Goal: Book appointment/travel/reservation

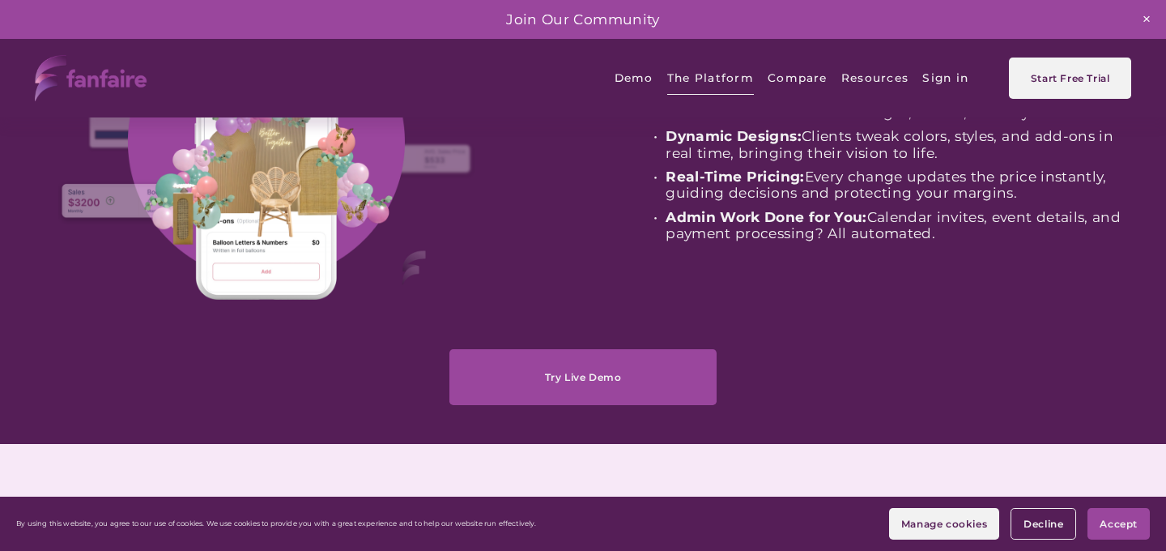
scroll to position [232, 0]
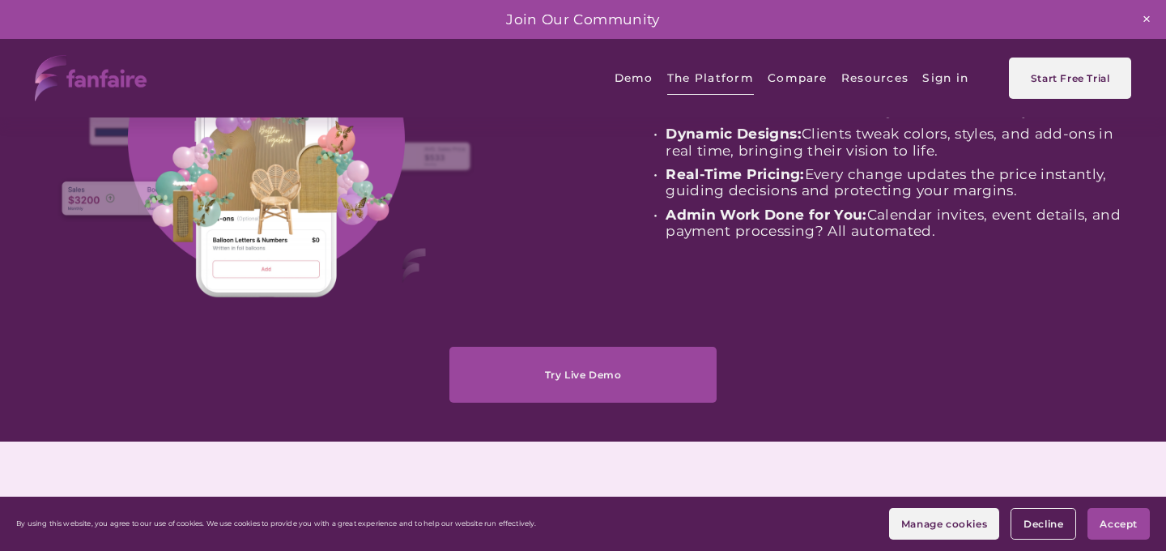
click at [569, 375] on link "Try Live Demo" at bounding box center [582, 375] width 267 height 56
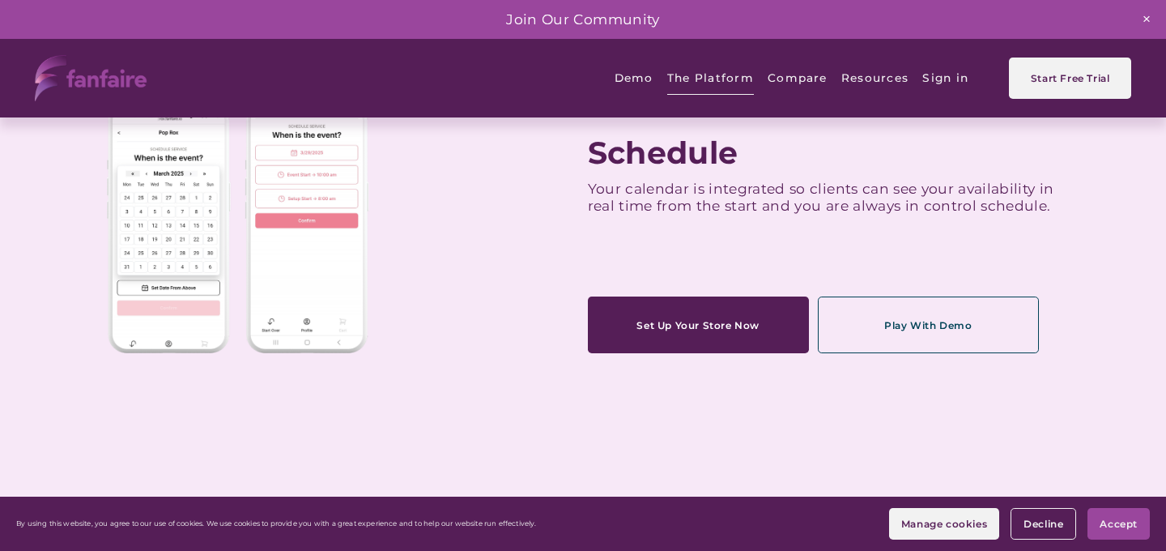
scroll to position [653, 0]
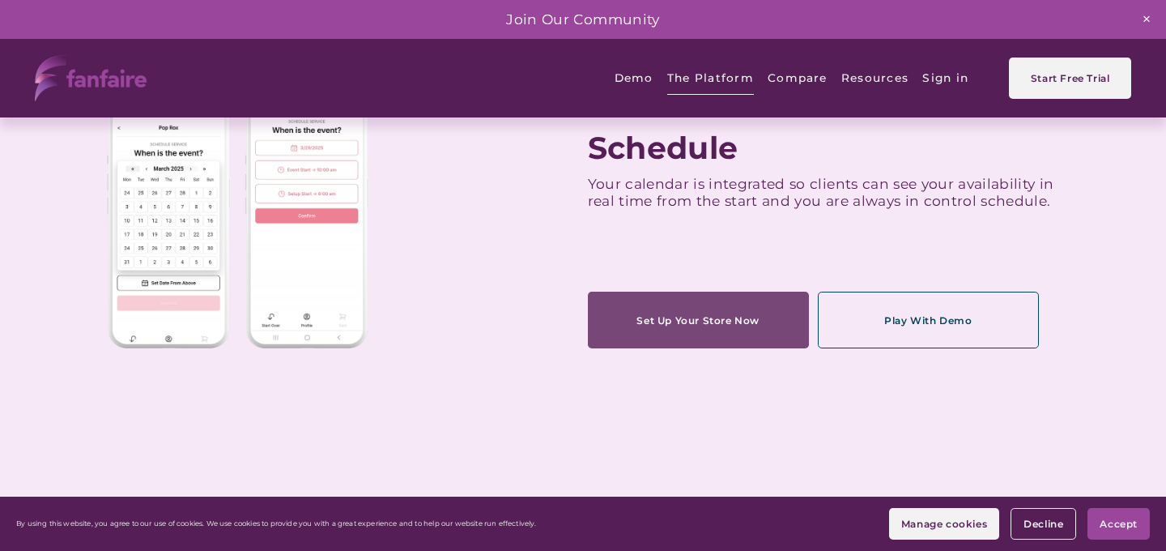
click at [711, 320] on link "Set Up Your Store Now" at bounding box center [698, 319] width 221 height 56
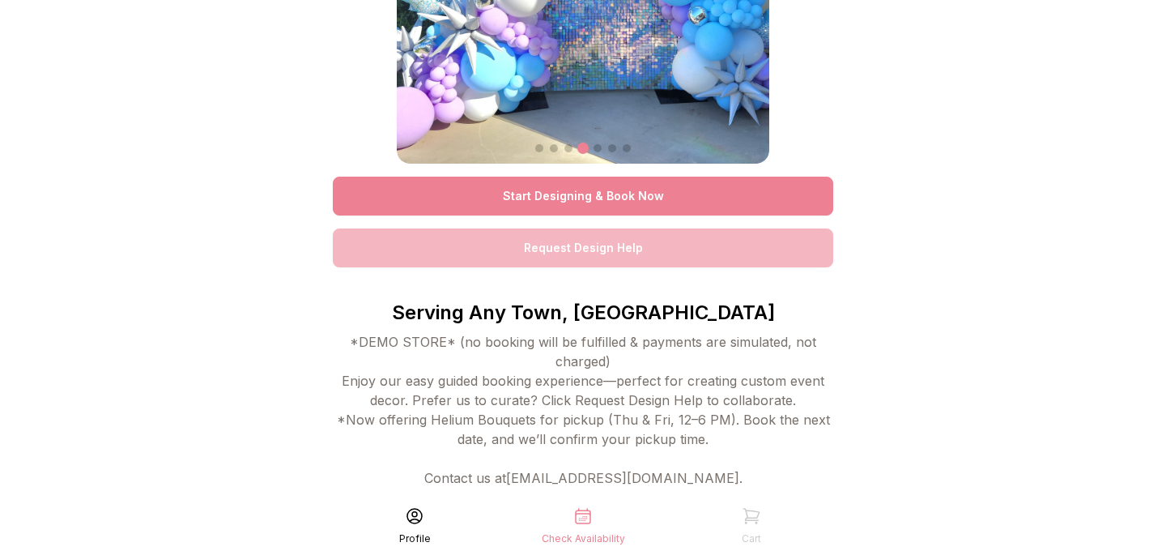
scroll to position [155, 0]
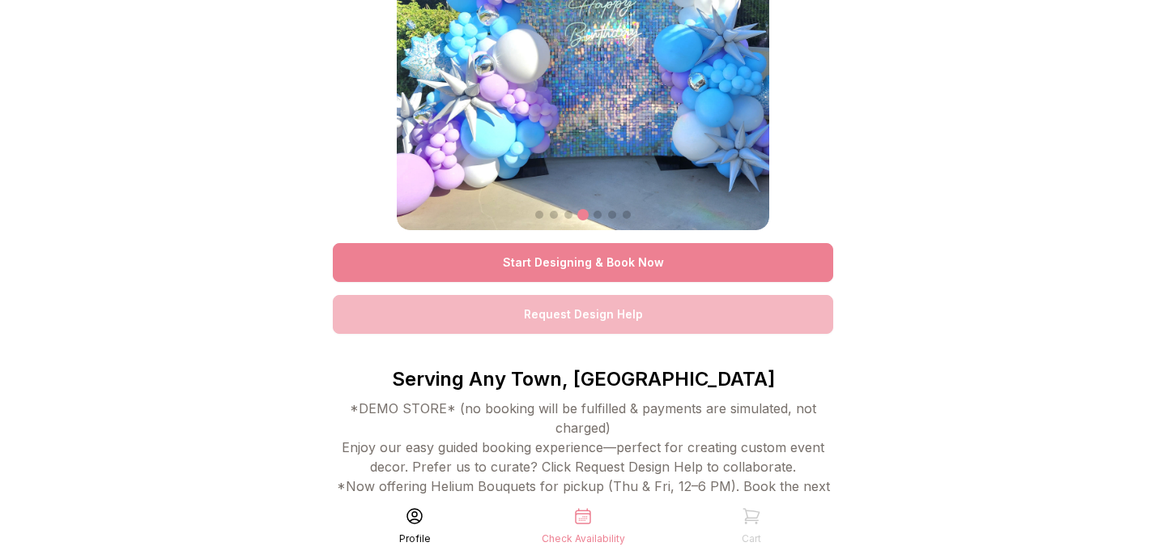
click at [555, 254] on link "Start Designing & Book Now" at bounding box center [583, 262] width 500 height 39
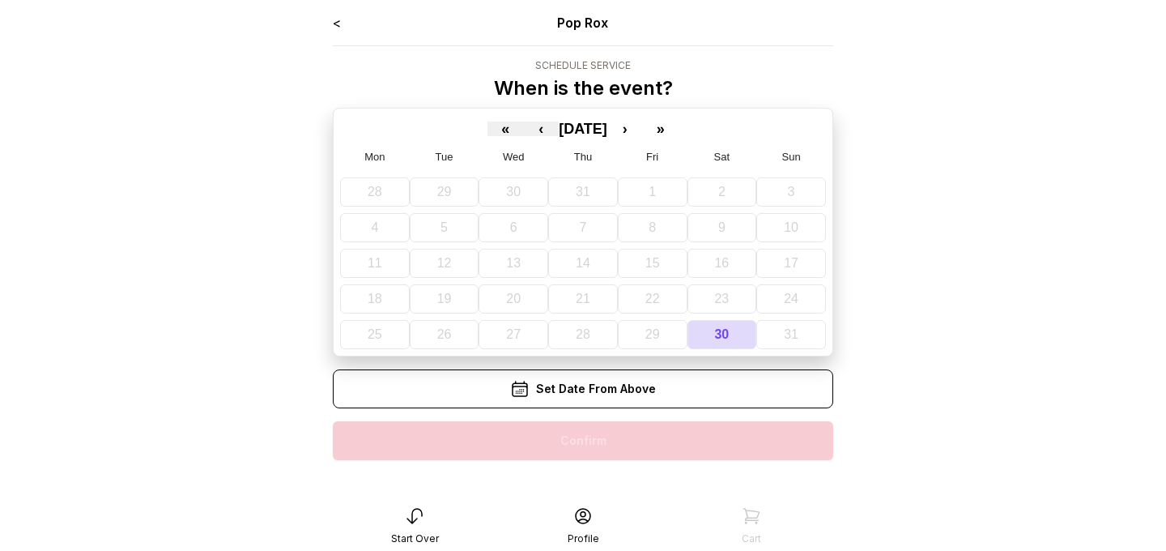
click at [588, 390] on div "Set Date From Above" at bounding box center [583, 388] width 500 height 39
click at [593, 398] on div "Set Date From Above" at bounding box center [583, 388] width 500 height 39
click at [676, 127] on button "»" at bounding box center [661, 128] width 36 height 15
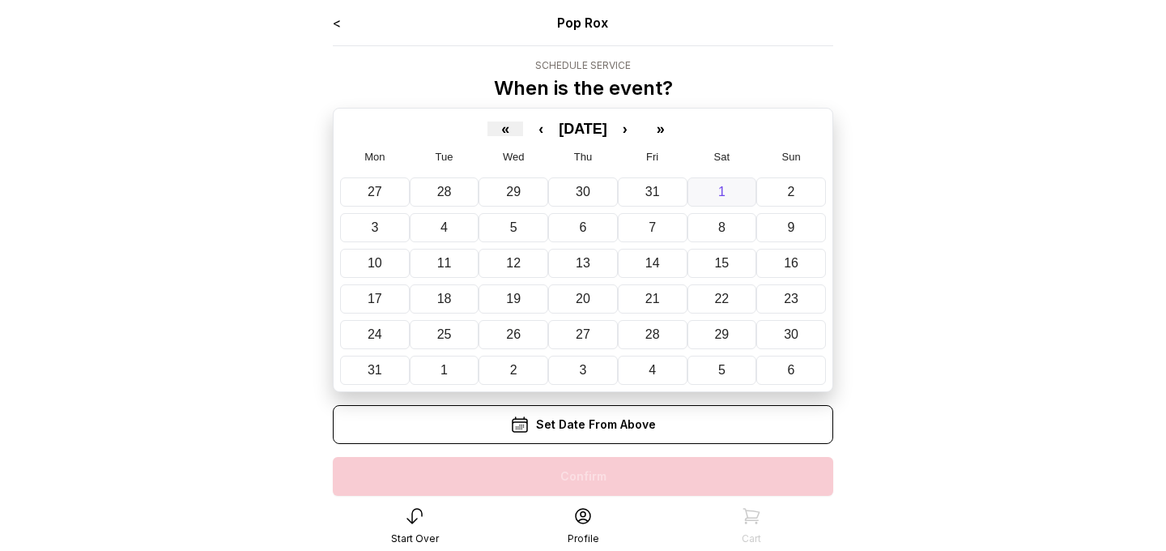
click at [730, 188] on button "1" at bounding box center [722, 191] width 70 height 29
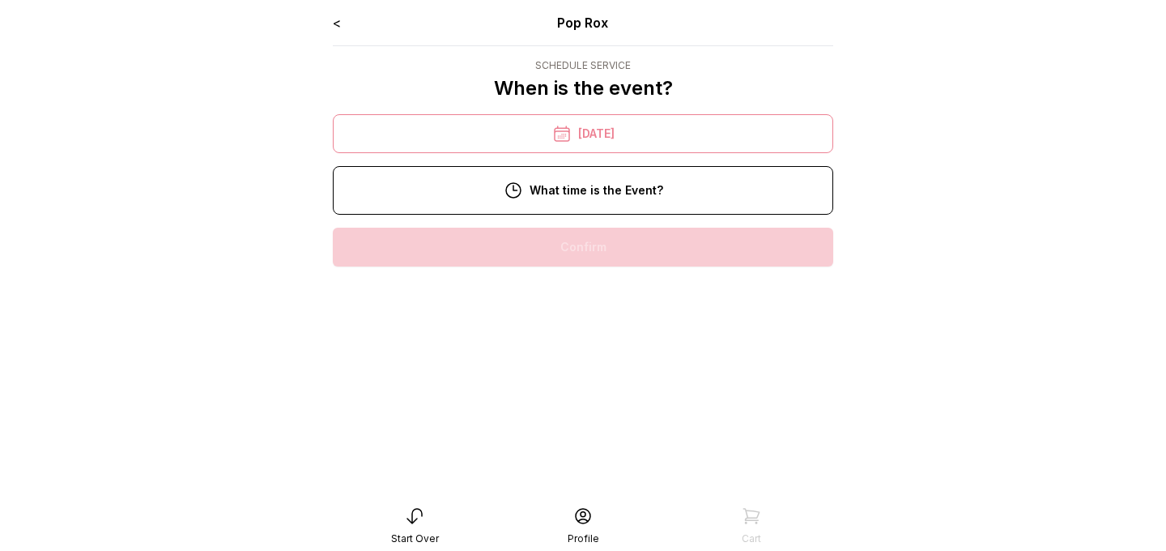
click at [582, 345] on div "12:00 pm" at bounding box center [583, 350] width 474 height 39
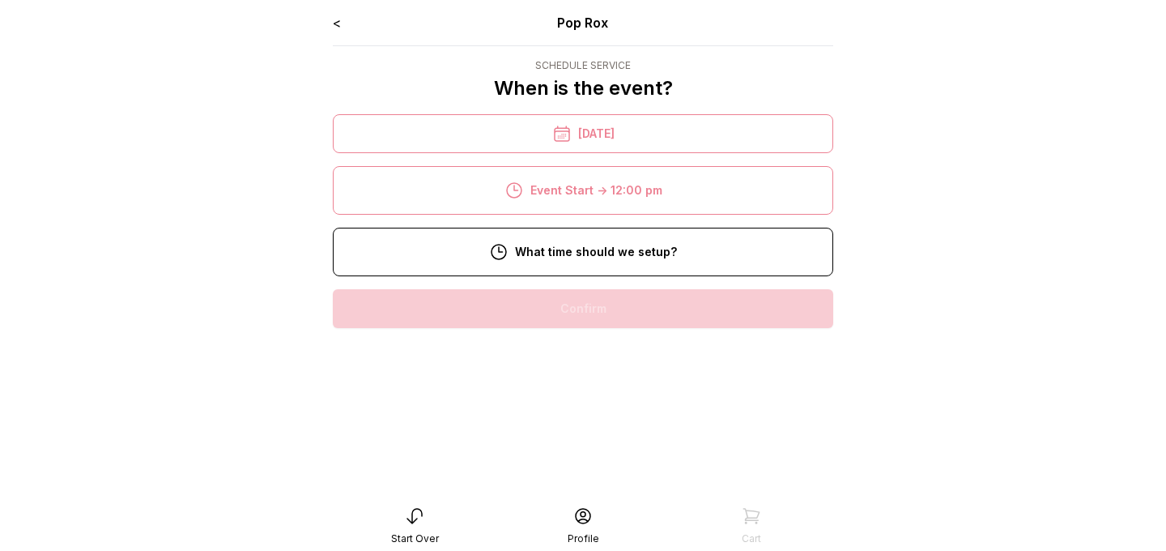
click at [557, 308] on div "8:00 am" at bounding box center [583, 308] width 474 height 39
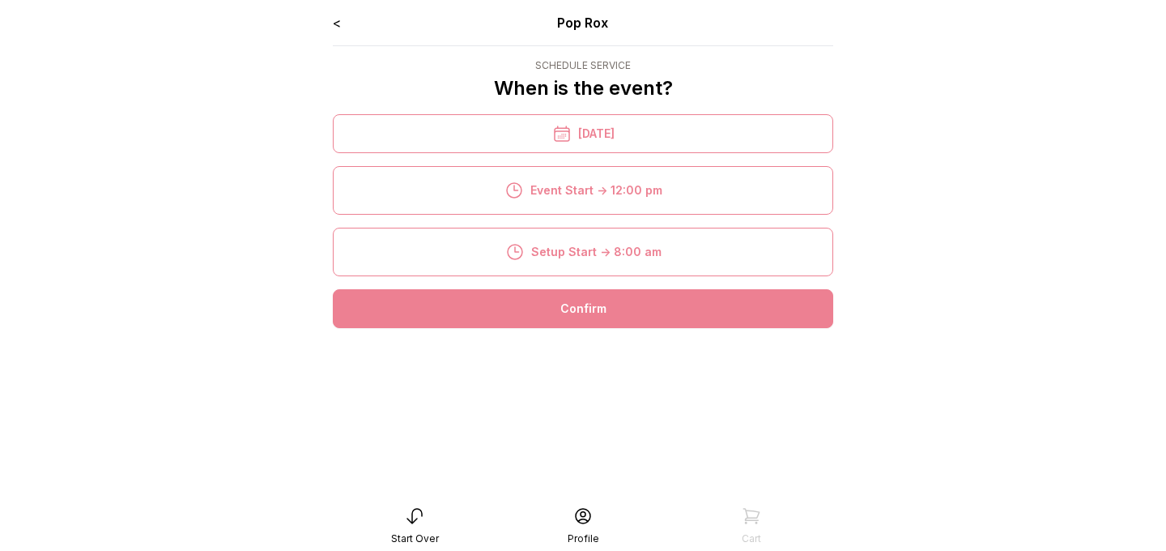
click at [557, 311] on div "Confirm" at bounding box center [583, 308] width 500 height 39
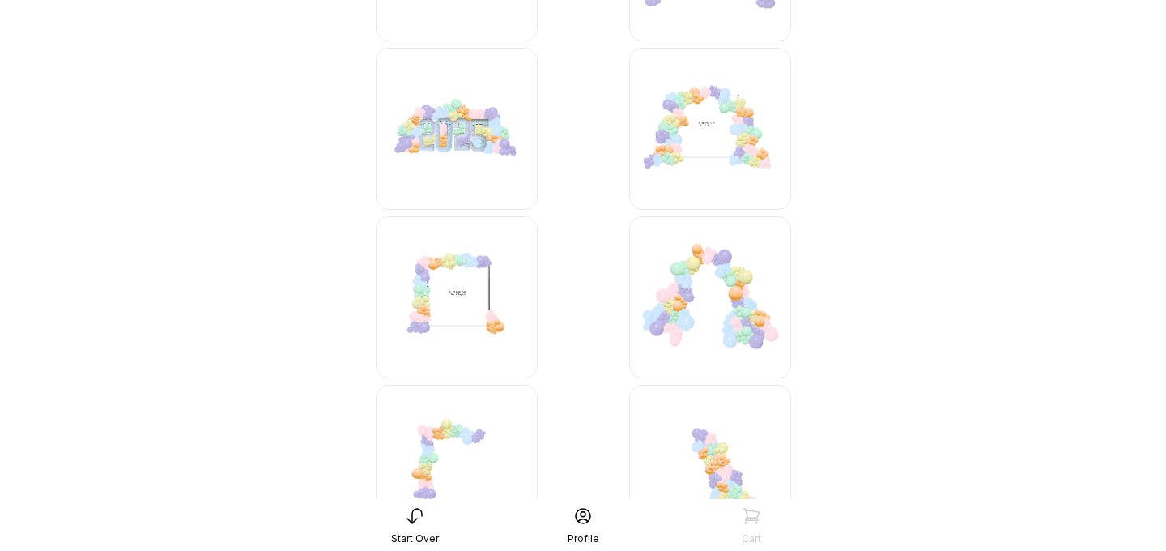
scroll to position [3790, 0]
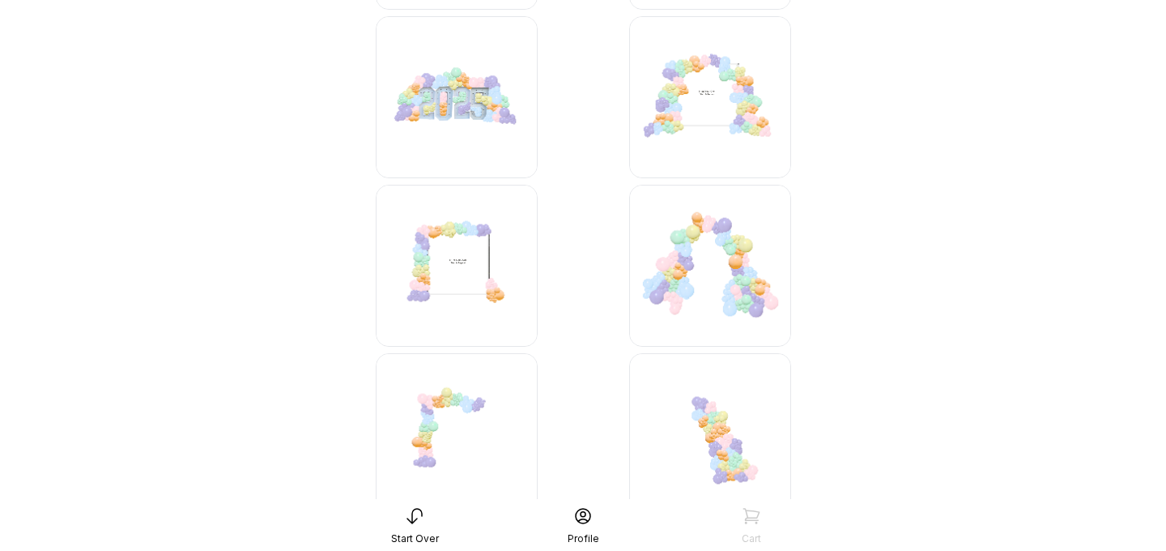
click at [688, 86] on img at bounding box center [710, 97] width 162 height 162
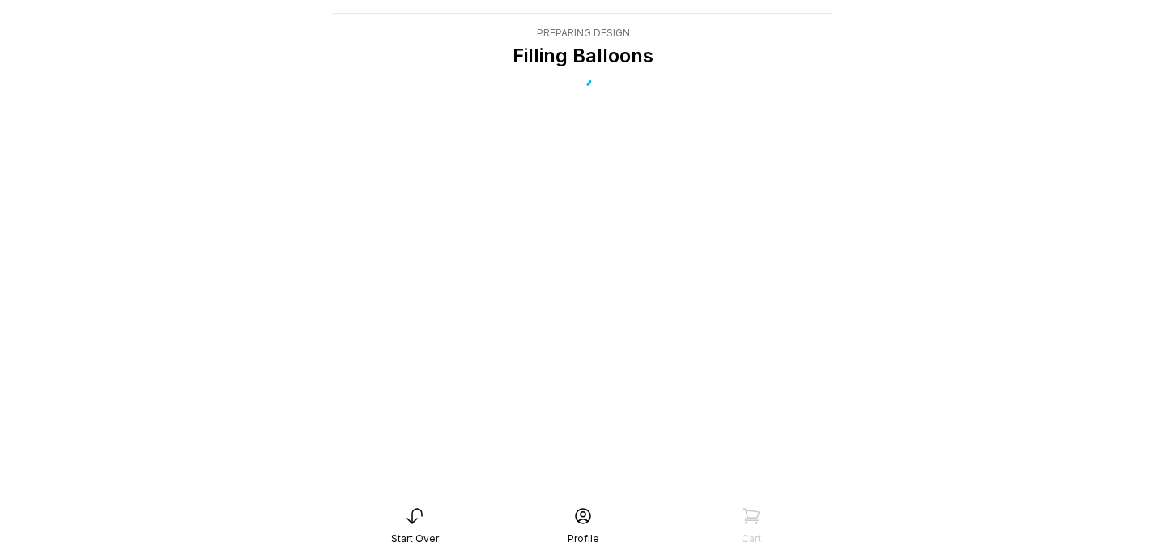
scroll to position [32, 0]
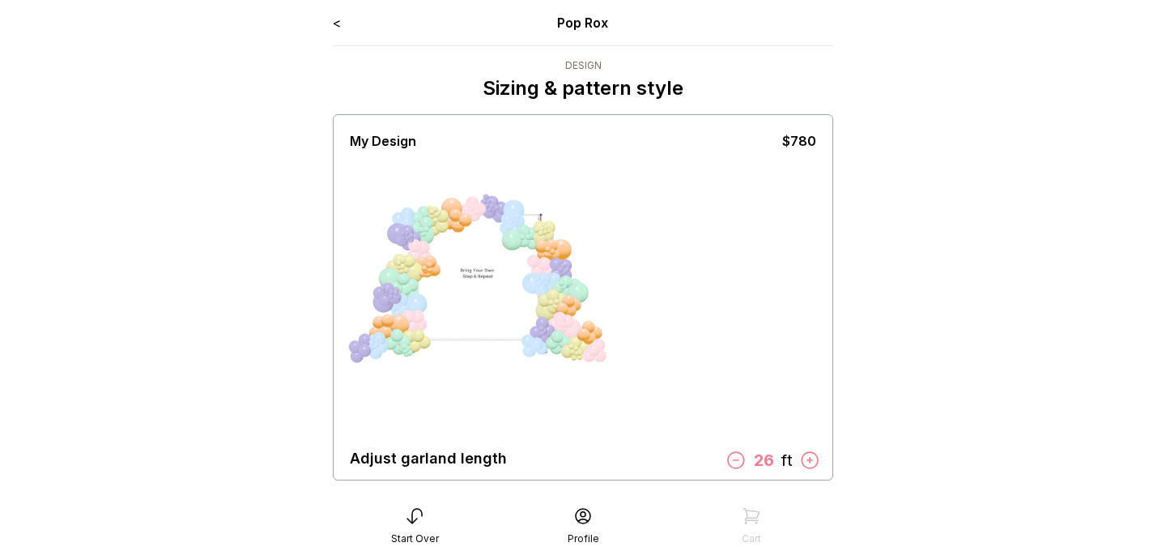
click at [735, 460] on icon at bounding box center [735, 459] width 21 height 21
click at [735, 460] on icon at bounding box center [736, 459] width 21 height 21
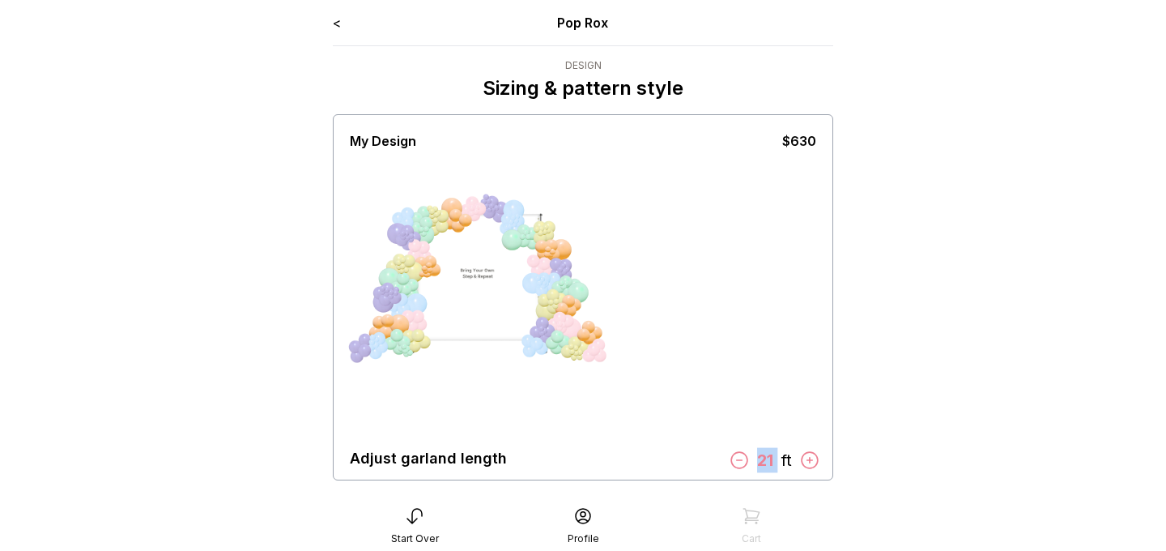
click at [735, 460] on icon at bounding box center [739, 459] width 21 height 21
